Goal: Task Accomplishment & Management: Use online tool/utility

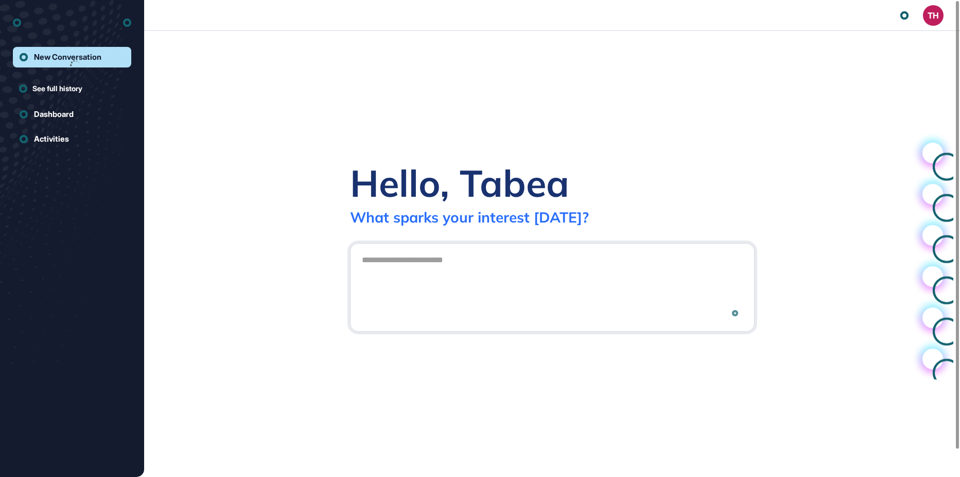
scroll to position [1, 1]
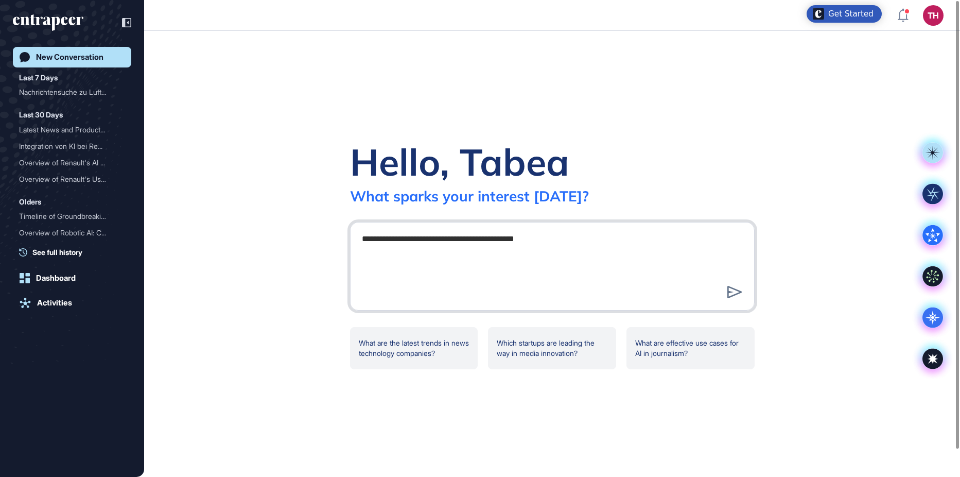
type textarea "**********"
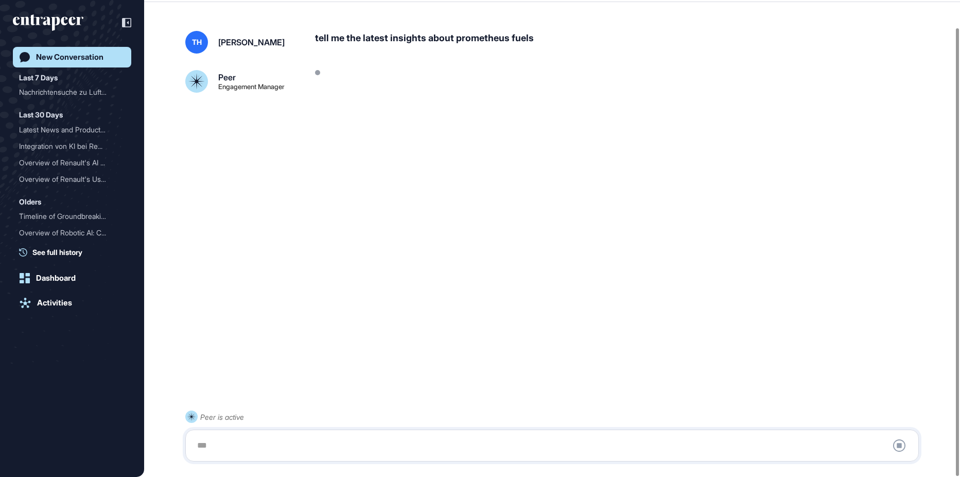
scroll to position [29, 0]
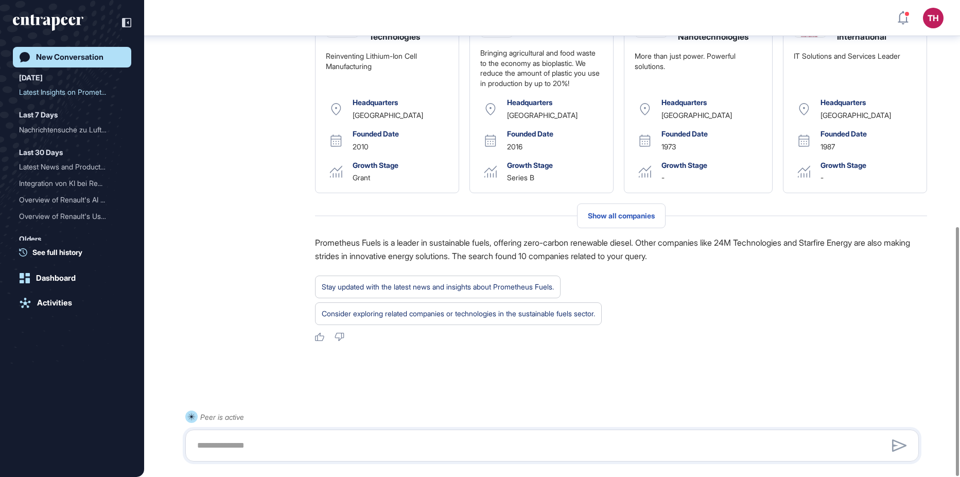
scroll to position [434, 0]
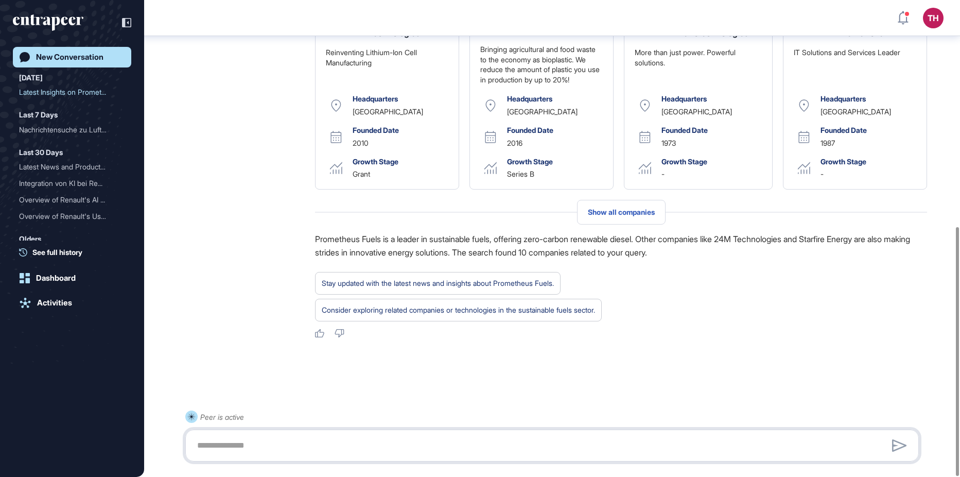
click at [243, 448] on textarea at bounding box center [552, 445] width 722 height 21
type textarea "**********"
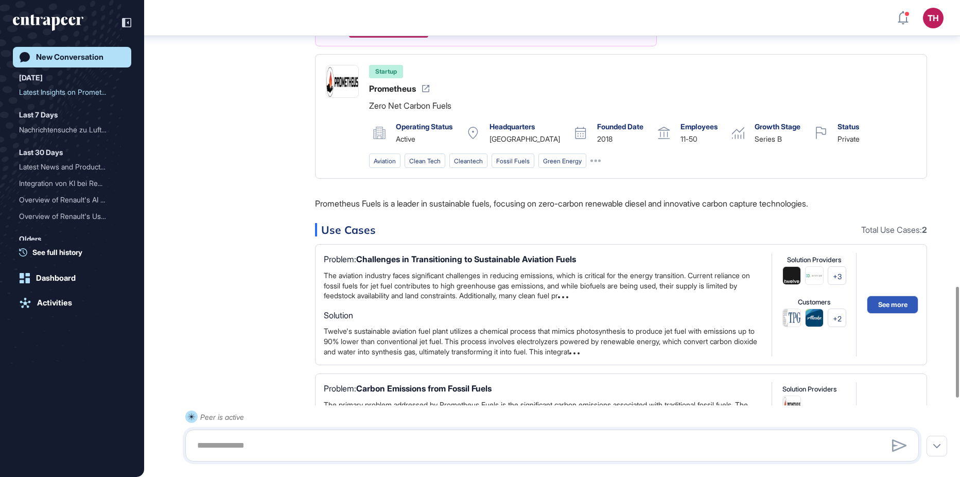
scroll to position [1247, 0]
click at [425, 111] on div "Zero Net Carbon Fuels" at bounding box center [410, 104] width 82 height 13
click at [426, 111] on div "Startup Prometheus Zero Net Carbon Fuels" at bounding box center [410, 87] width 82 height 47
click at [426, 91] on icon at bounding box center [425, 87] width 7 height 7
click at [672, 178] on div "Startup Prometheus Zero Net Carbon Fuels Operating Status Active Headquarters […" at bounding box center [621, 115] width 612 height 125
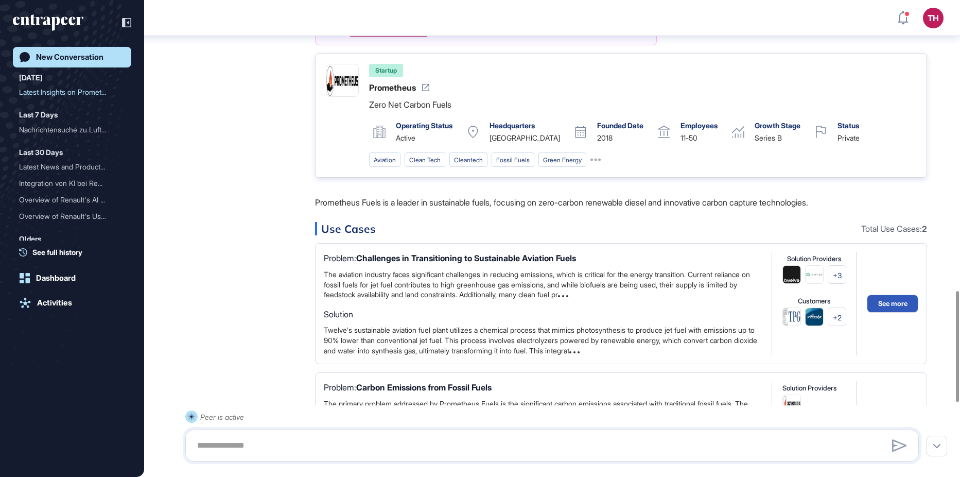
click at [333, 96] on img at bounding box center [342, 80] width 32 height 32
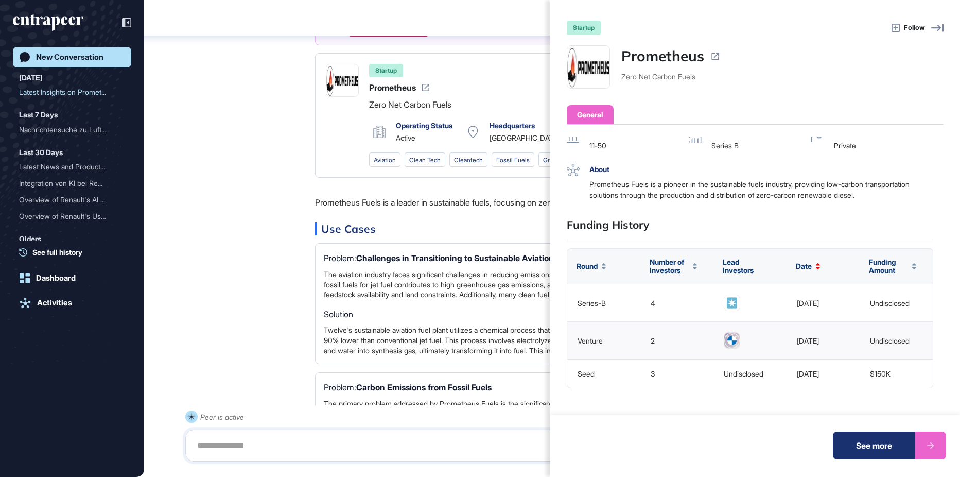
scroll to position [58, 0]
click at [242, 272] on div "startup Follow Prometheus Zero Net Carbon Fuels General Operating Status active…" at bounding box center [480, 238] width 960 height 477
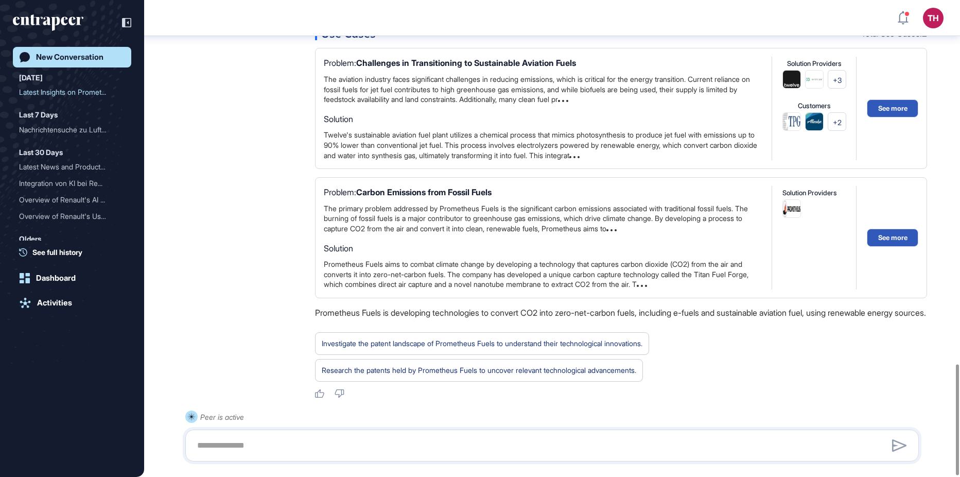
scroll to position [1566, 0]
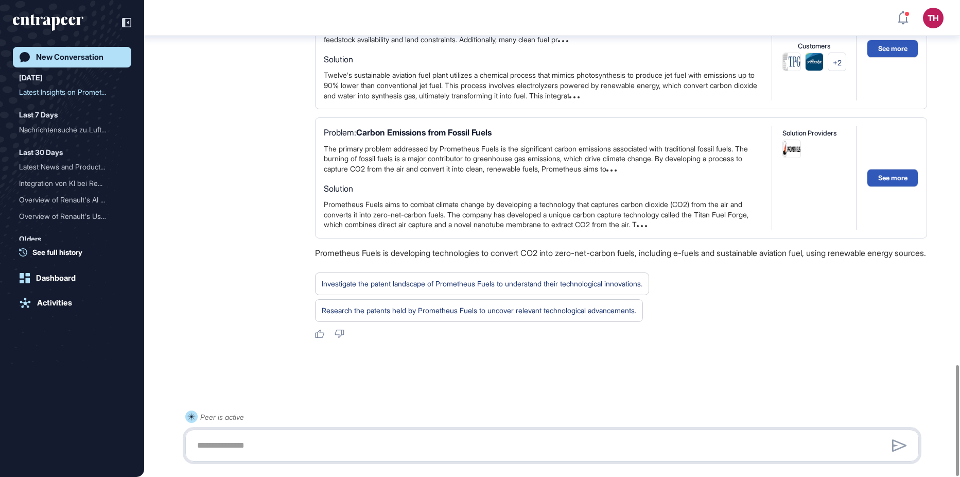
click at [254, 444] on textarea at bounding box center [552, 445] width 722 height 21
type textarea "**********"
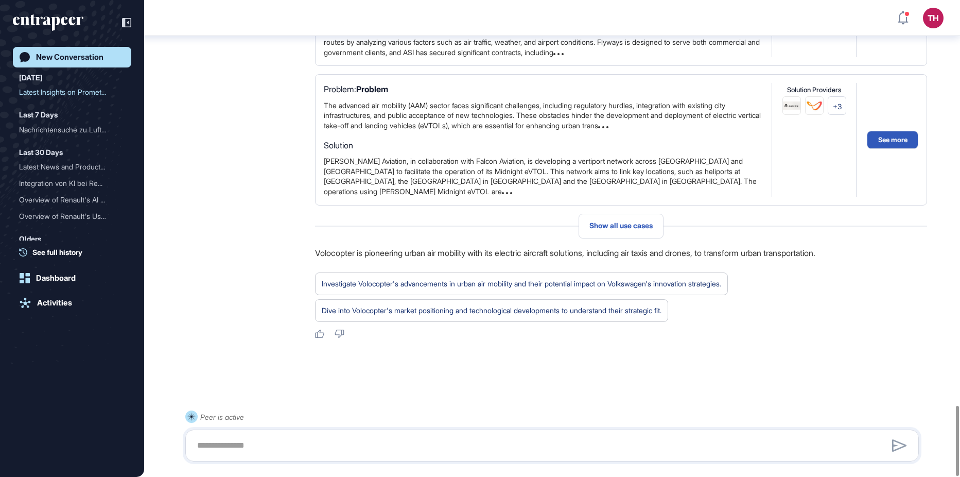
scroll to position [2765, 0]
click at [300, 441] on textarea at bounding box center [552, 445] width 722 height 21
type textarea "**********"
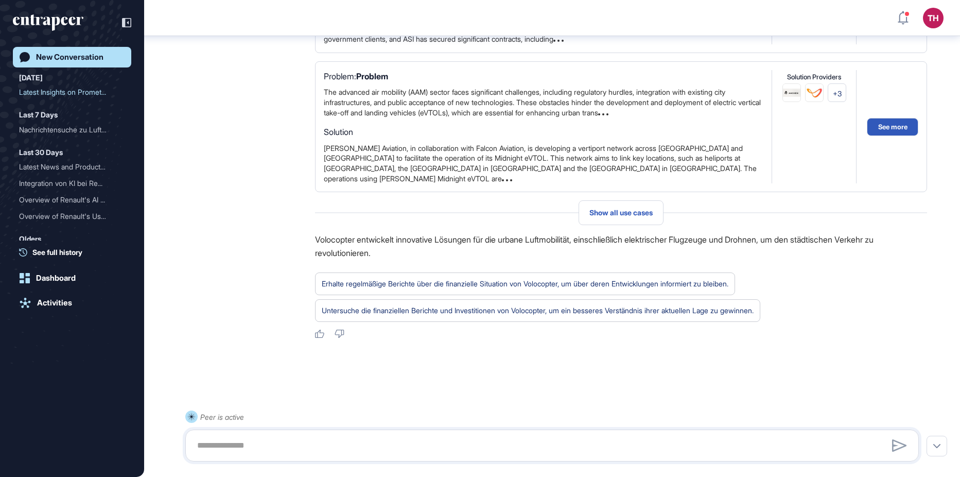
scroll to position [3994, 0]
